Goal: Obtain resource: Download file/media

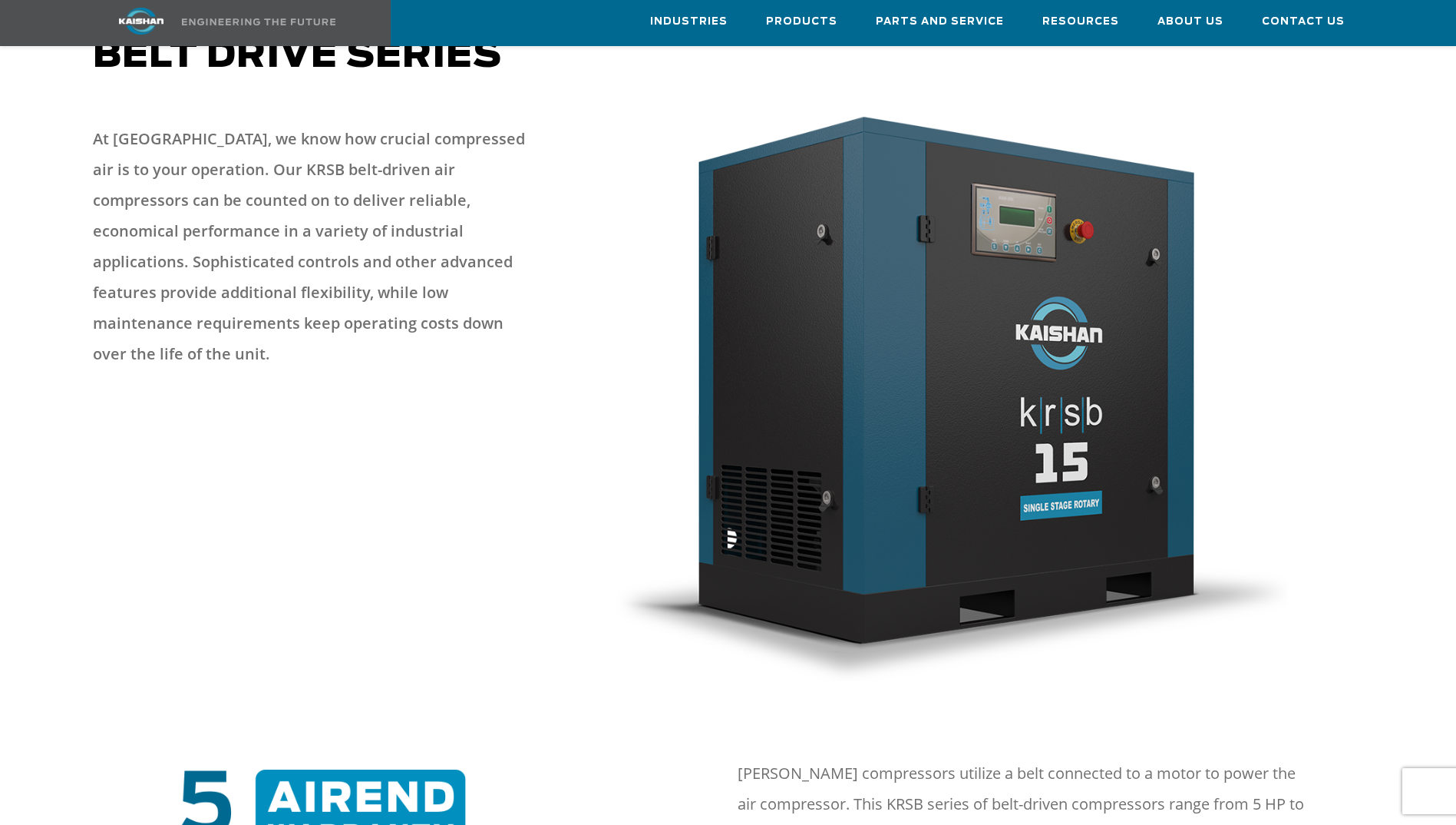
scroll to position [154, 0]
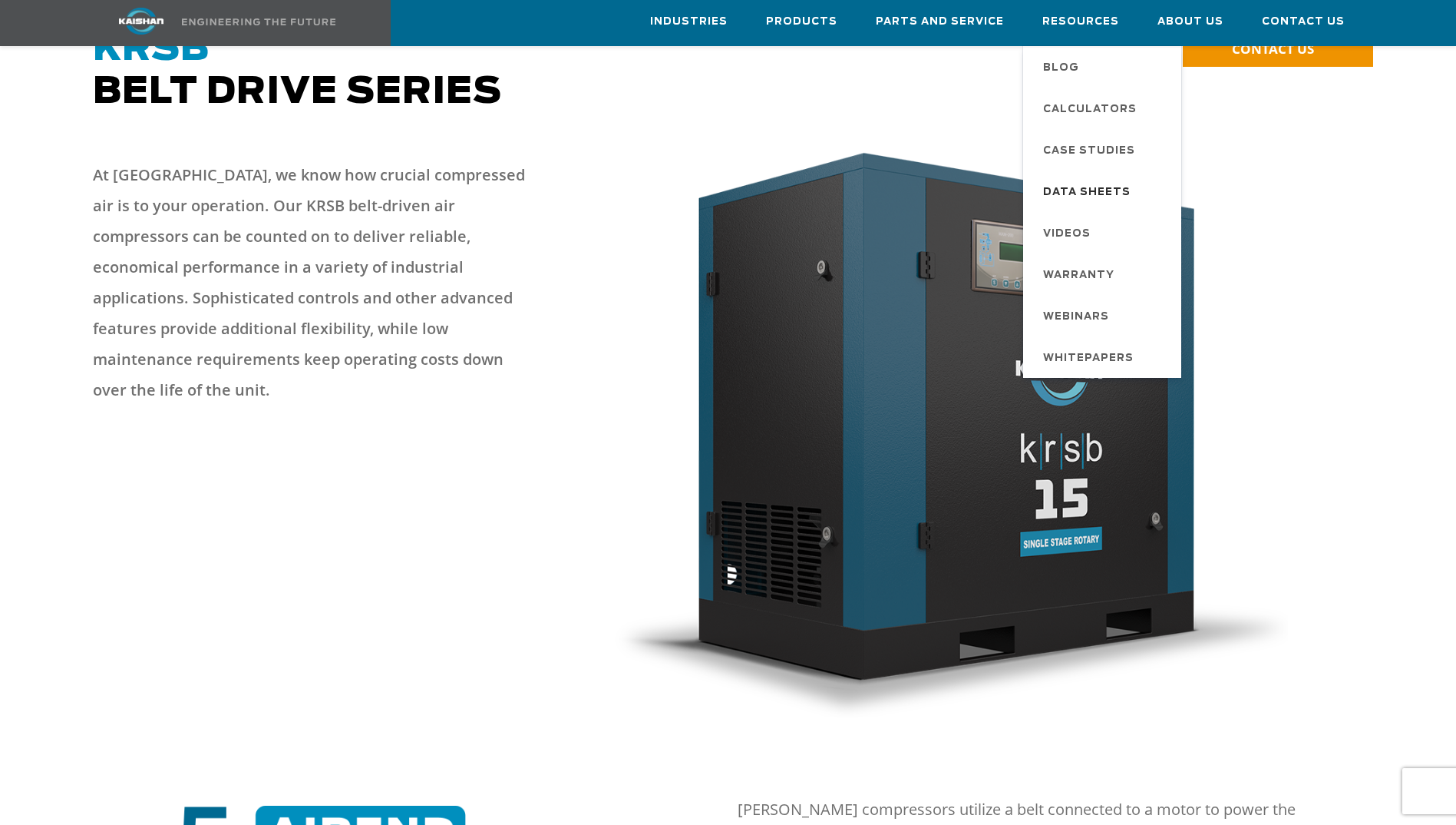
click at [1077, 188] on span "Data Sheets" at bounding box center [1087, 192] width 88 height 26
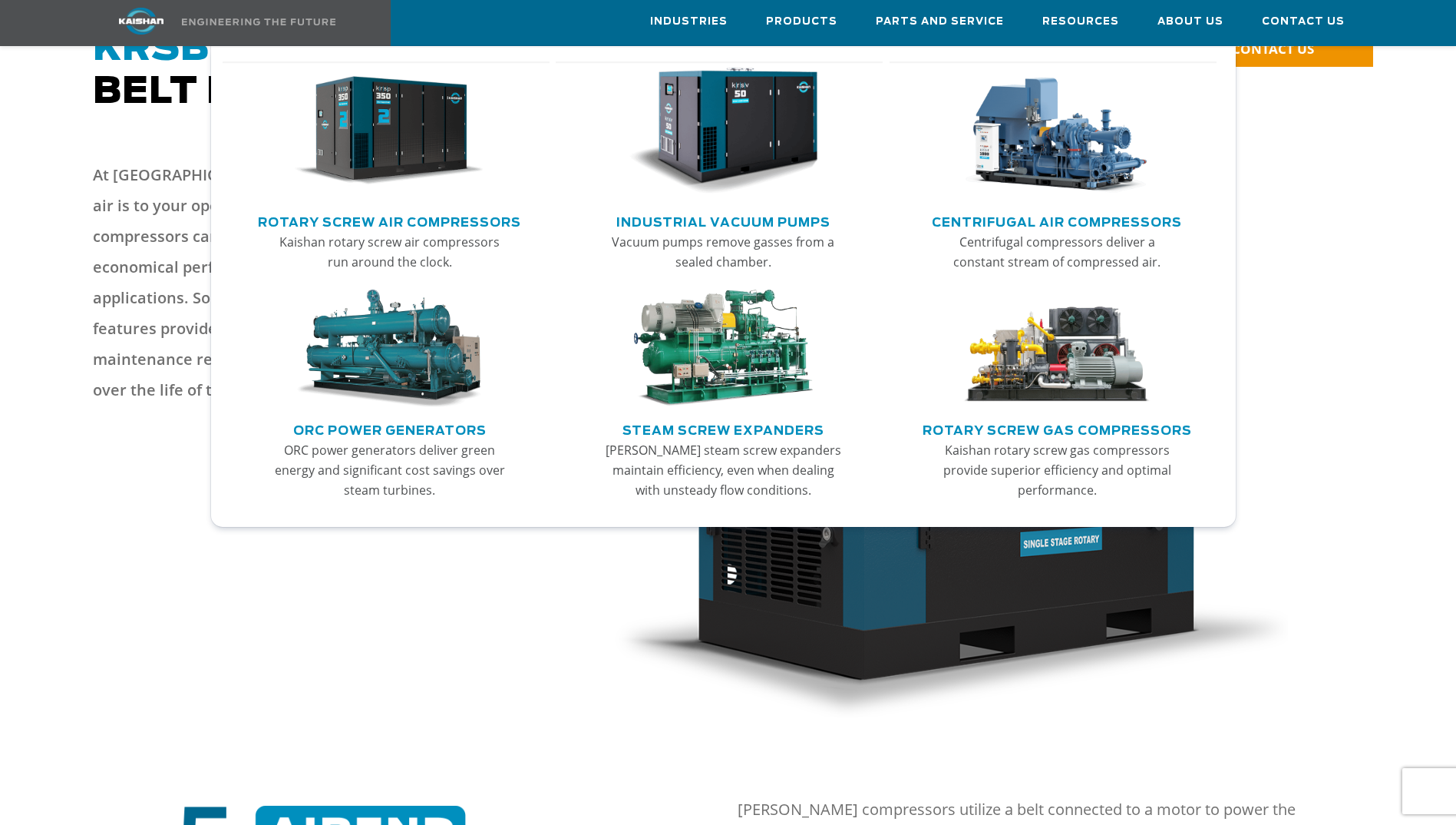
click at [391, 218] on link "Rotary Screw Air Compressors" at bounding box center [390, 221] width 263 height 23
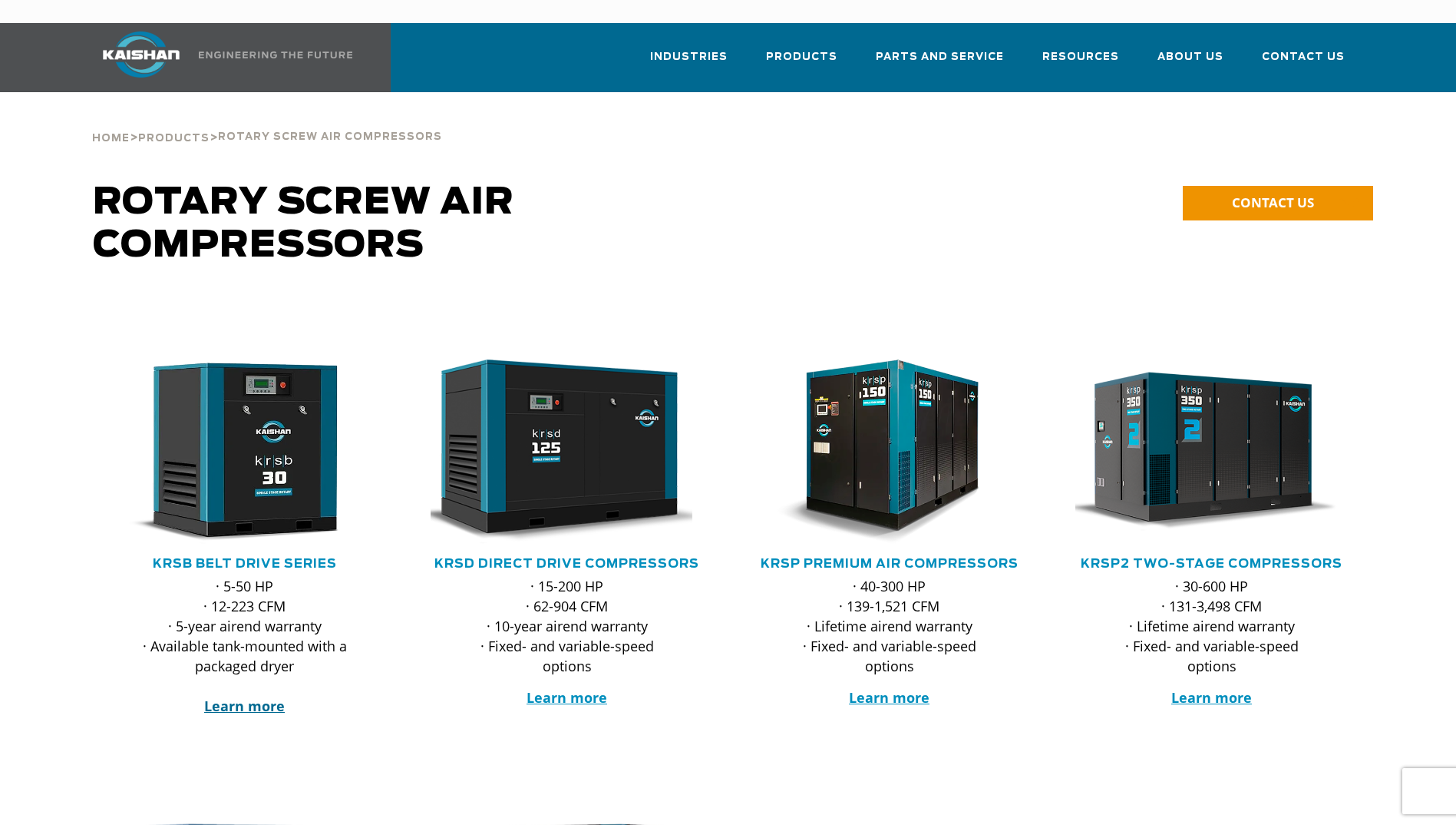
click at [253, 696] on strong "Learn more" at bounding box center [244, 705] width 80 height 18
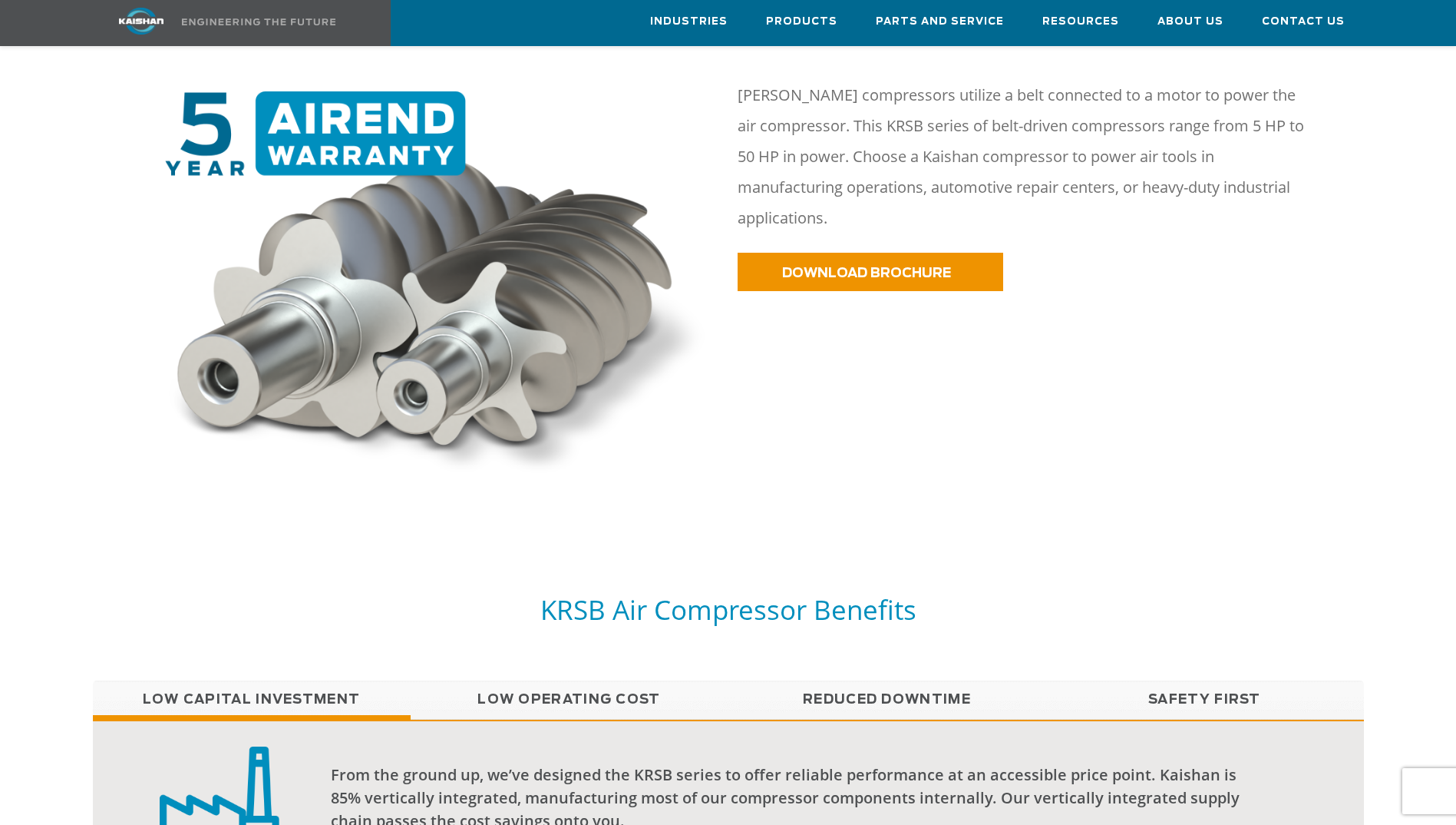
scroll to position [703, 0]
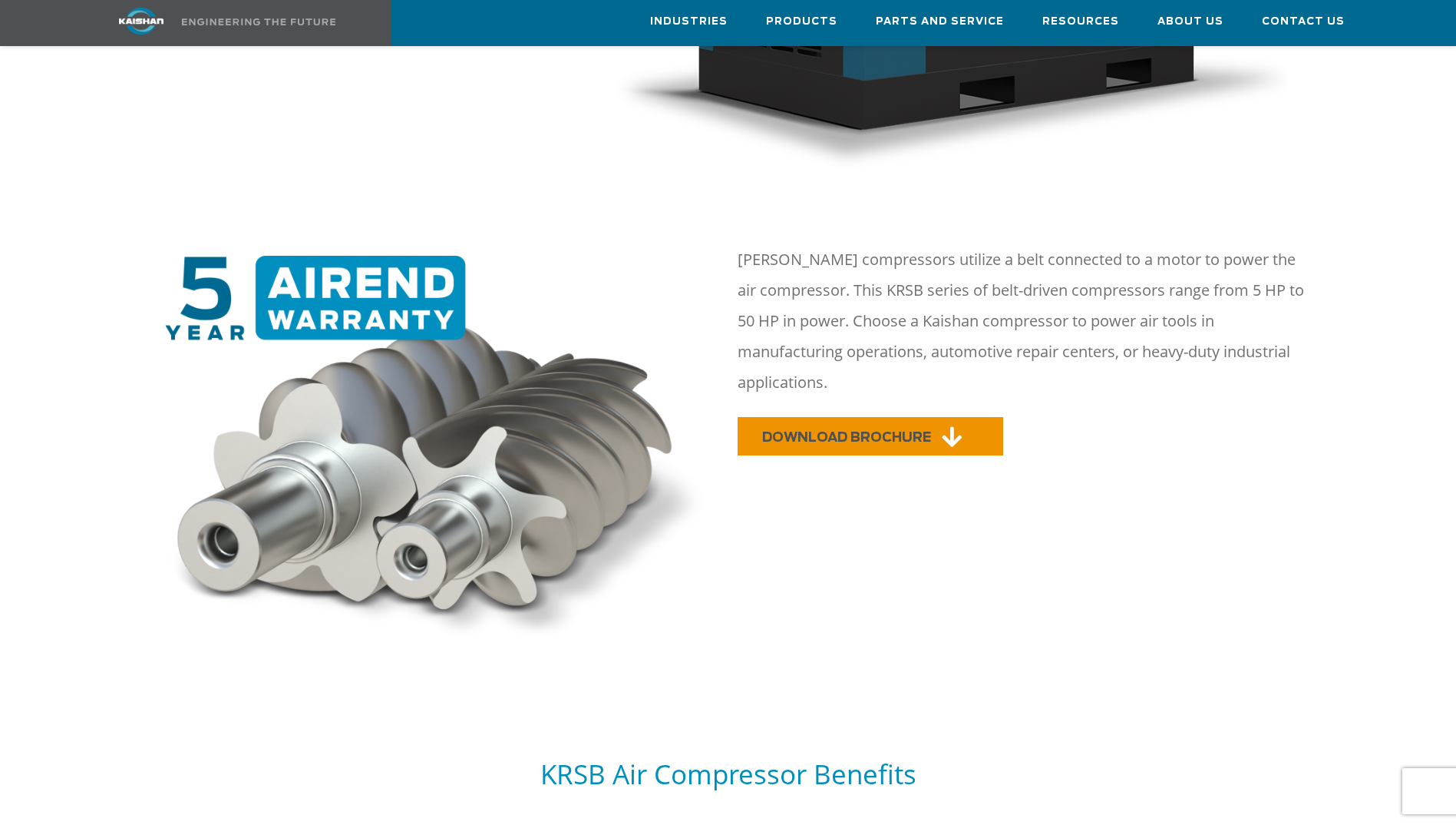
click at [839, 430] on span "DOWNLOAD BROCHURE" at bounding box center [846, 436] width 169 height 13
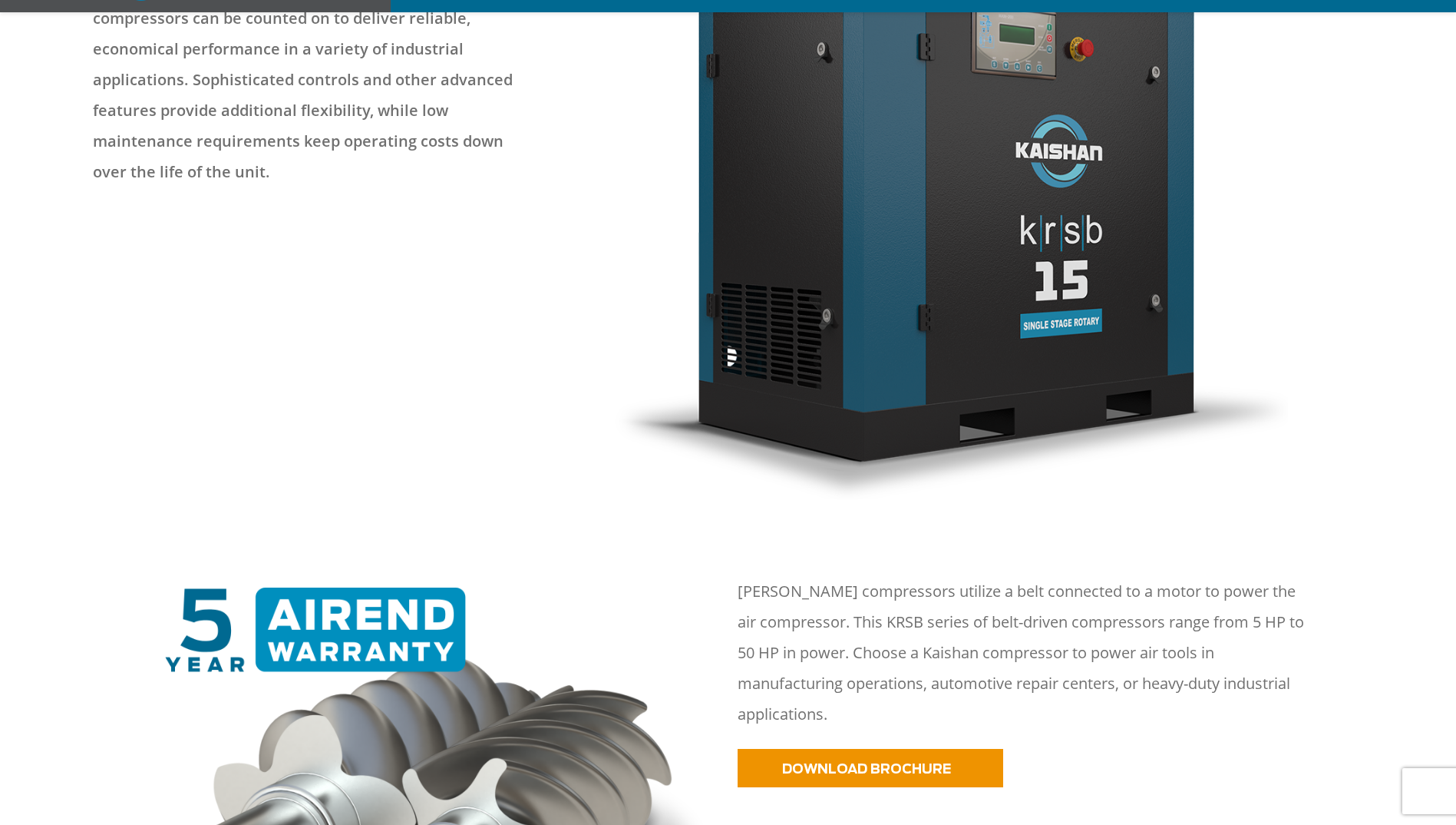
scroll to position [384, 0]
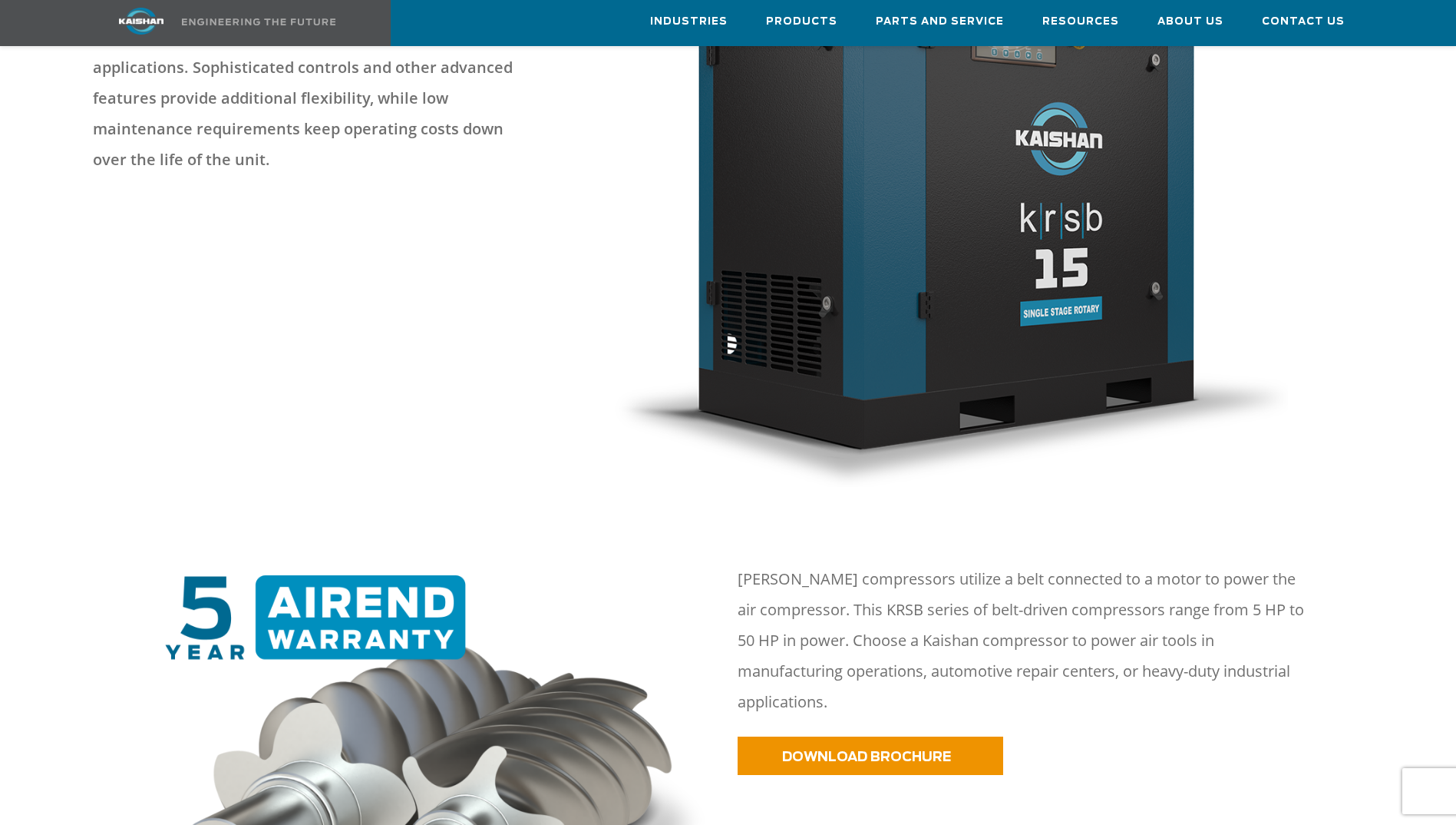
click at [688, 592] on img at bounding box center [437, 772] width 565 height 394
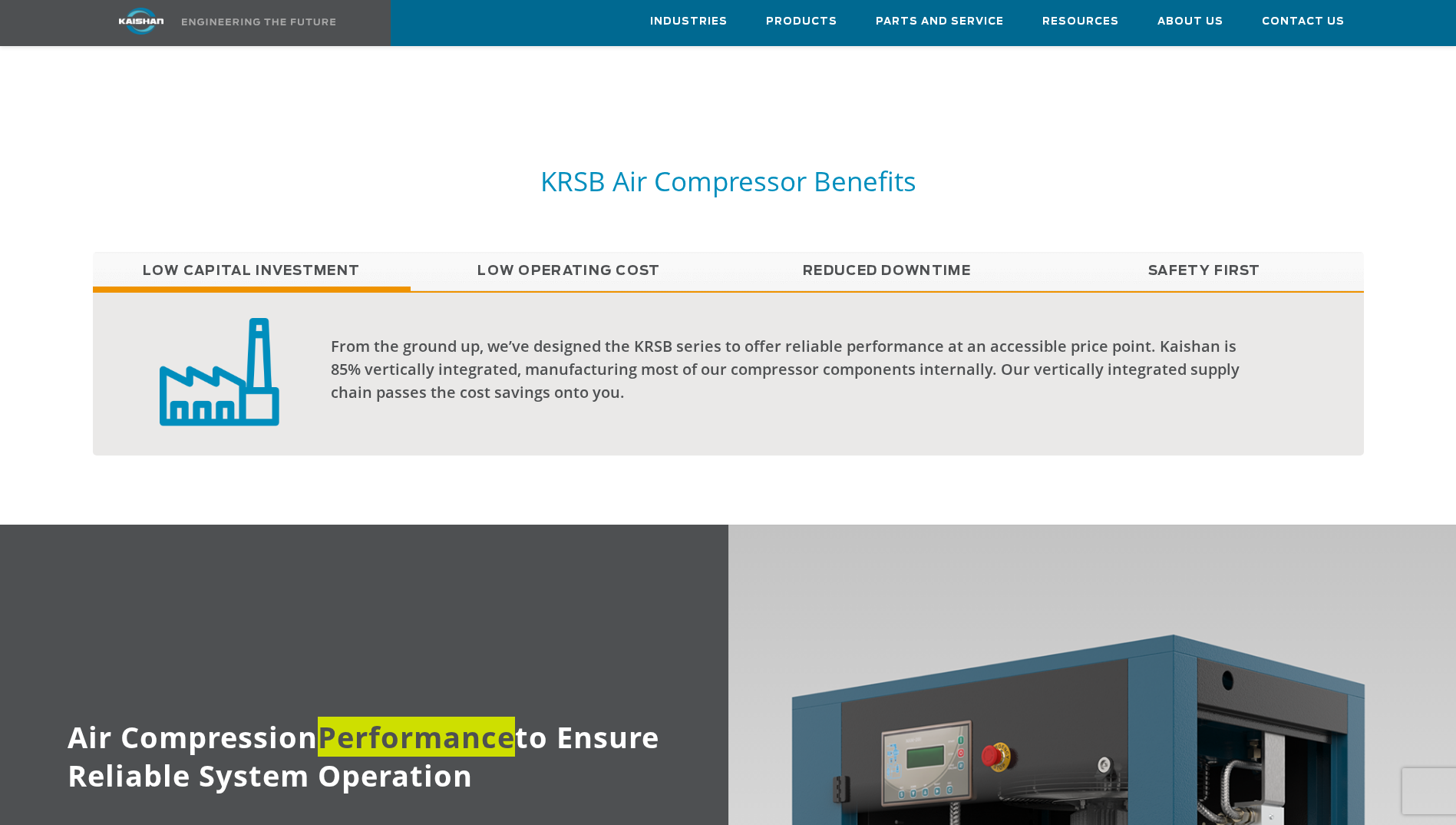
scroll to position [1306, 0]
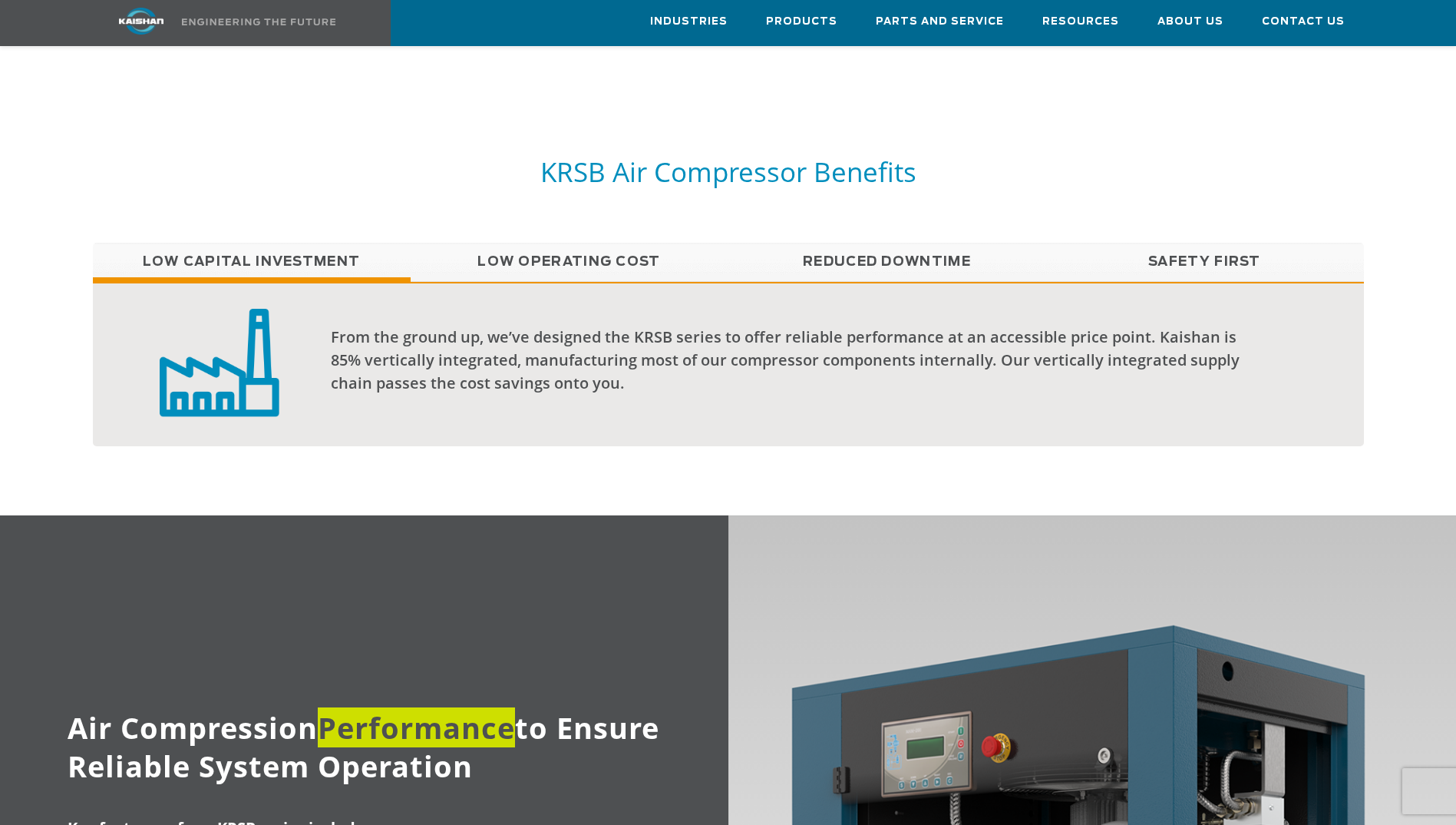
click at [874, 243] on link "Reduced Downtime" at bounding box center [888, 262] width 318 height 39
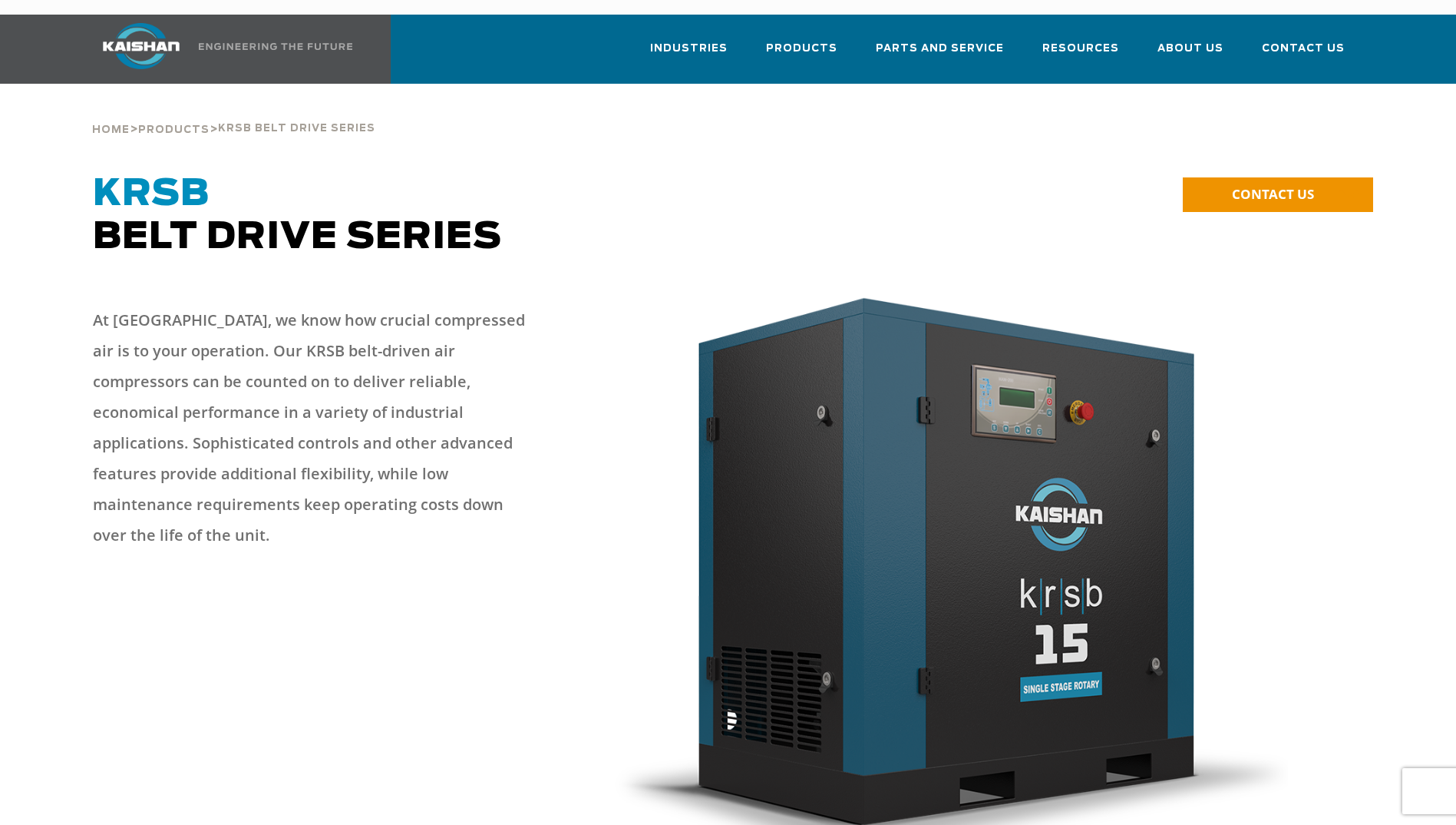
scroll to position [0, 0]
